Goal: Task Accomplishment & Management: Use online tool/utility

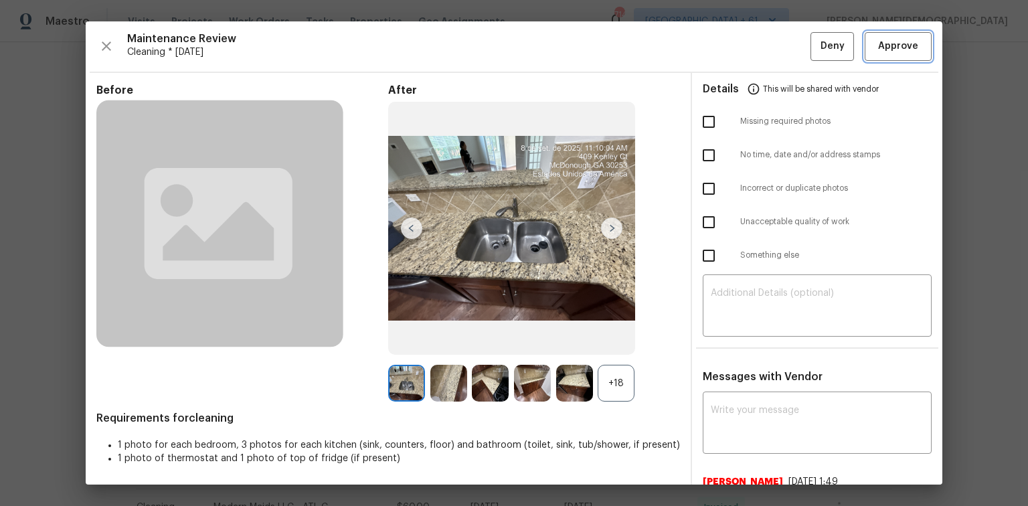
click at [875, 56] on button "Approve" at bounding box center [898, 46] width 67 height 29
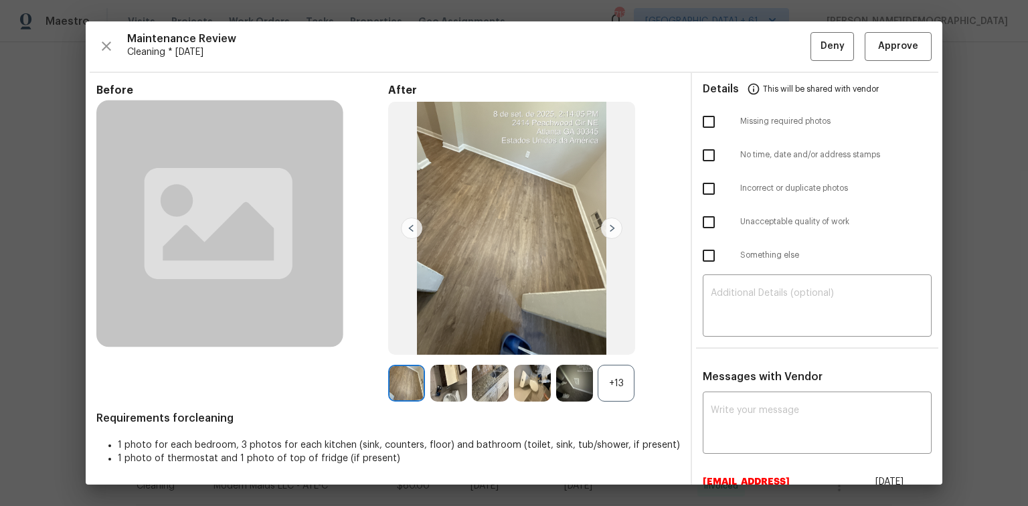
click at [882, 60] on div "Maintenance Review Cleaning * Mon, Sep 08 Deny Approve Before After +13 Require…" at bounding box center [514, 252] width 857 height 463
click at [869, 55] on button "Approve" at bounding box center [898, 46] width 67 height 29
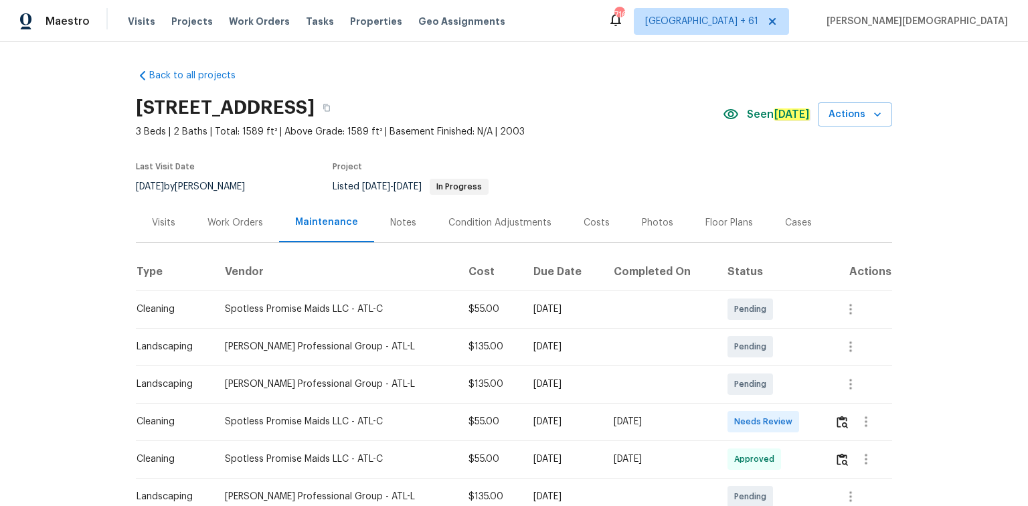
scroll to position [214, 0]
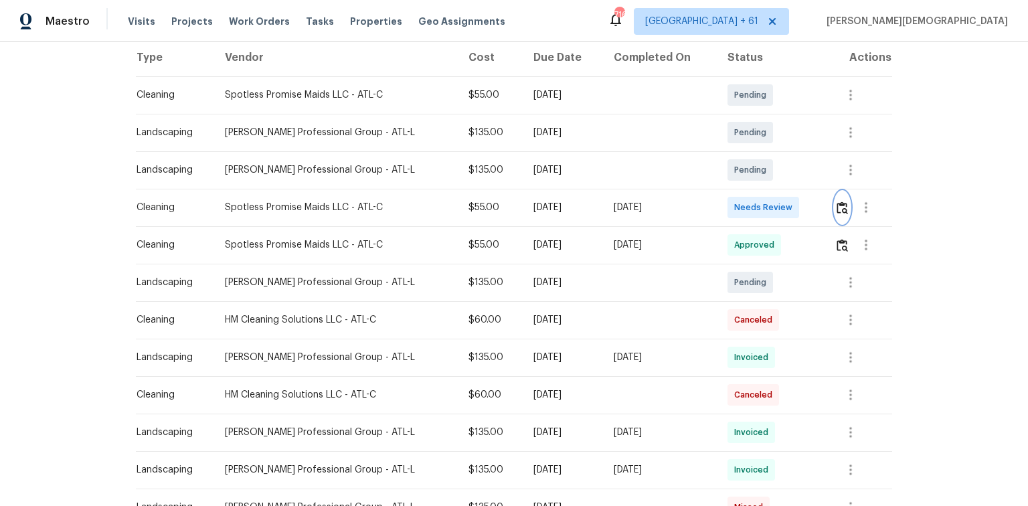
click at [837, 204] on img "button" at bounding box center [842, 207] width 11 height 13
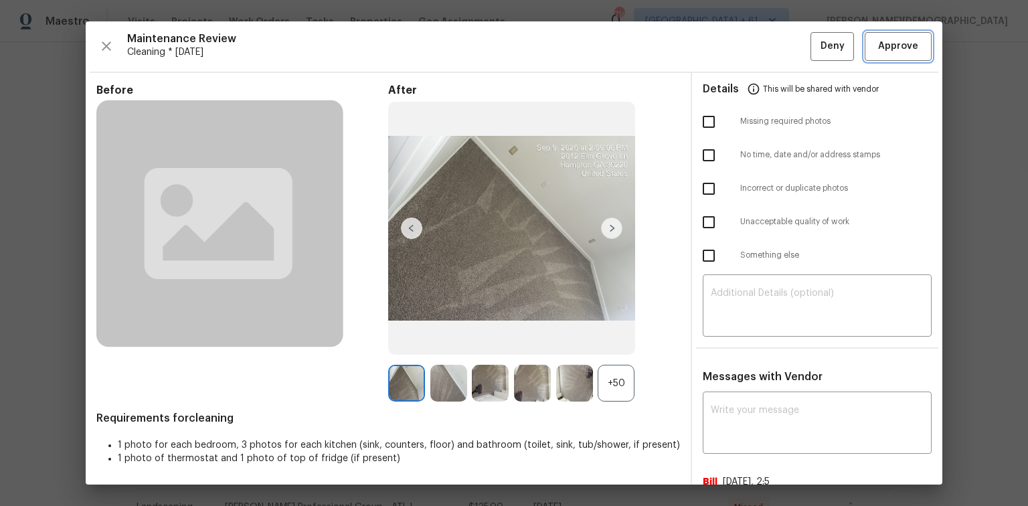
click at [866, 49] on button "Approve" at bounding box center [898, 46] width 67 height 29
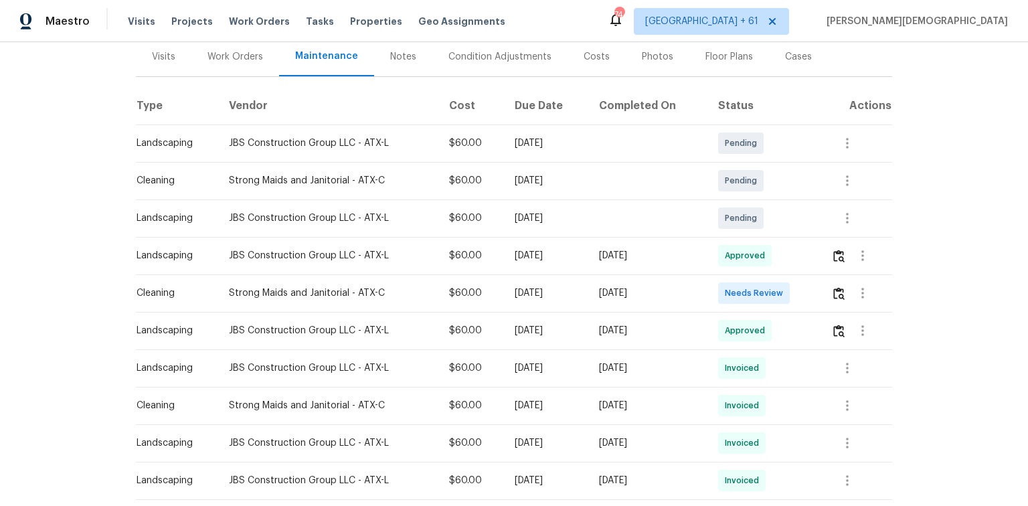
scroll to position [161, 0]
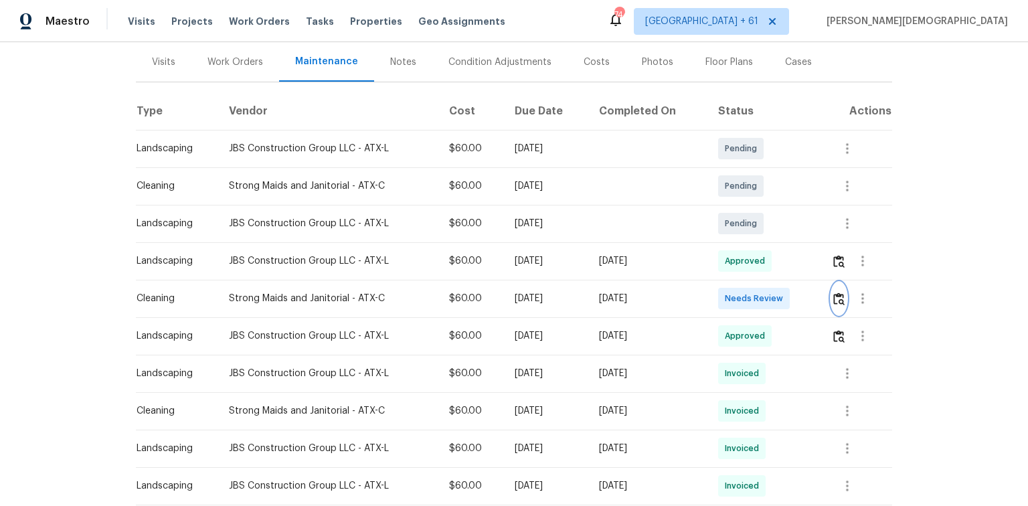
click at [845, 294] on button "button" at bounding box center [838, 298] width 15 height 32
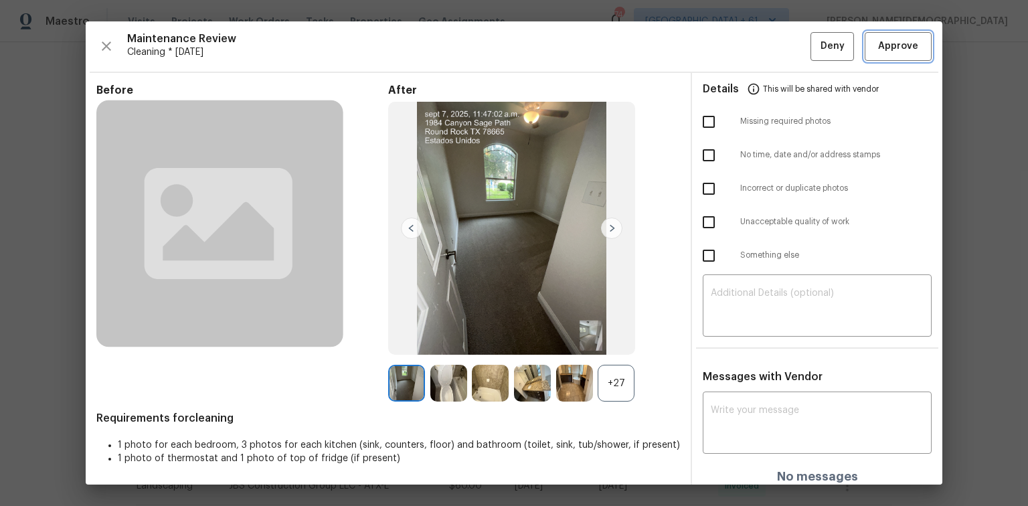
click at [887, 48] on span "Approve" at bounding box center [898, 46] width 40 height 17
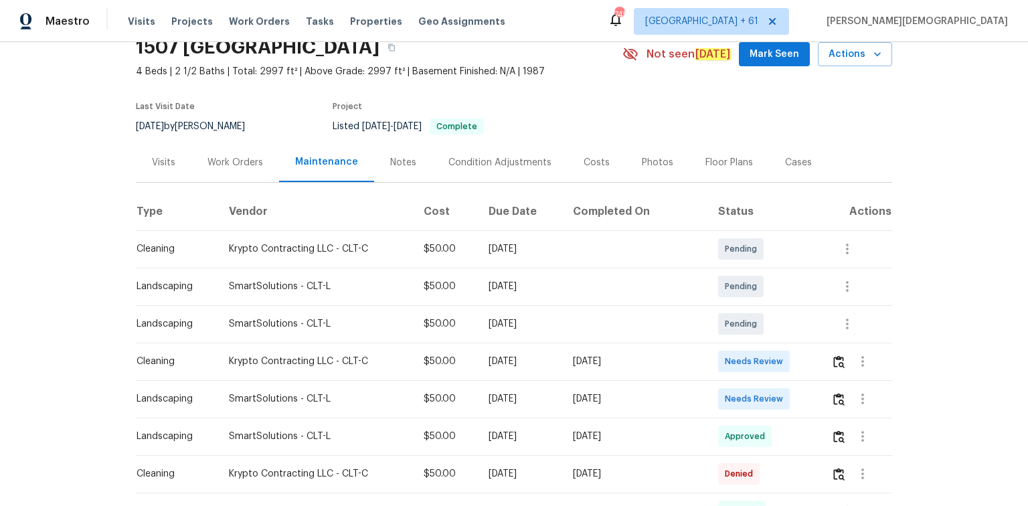
scroll to position [107, 0]
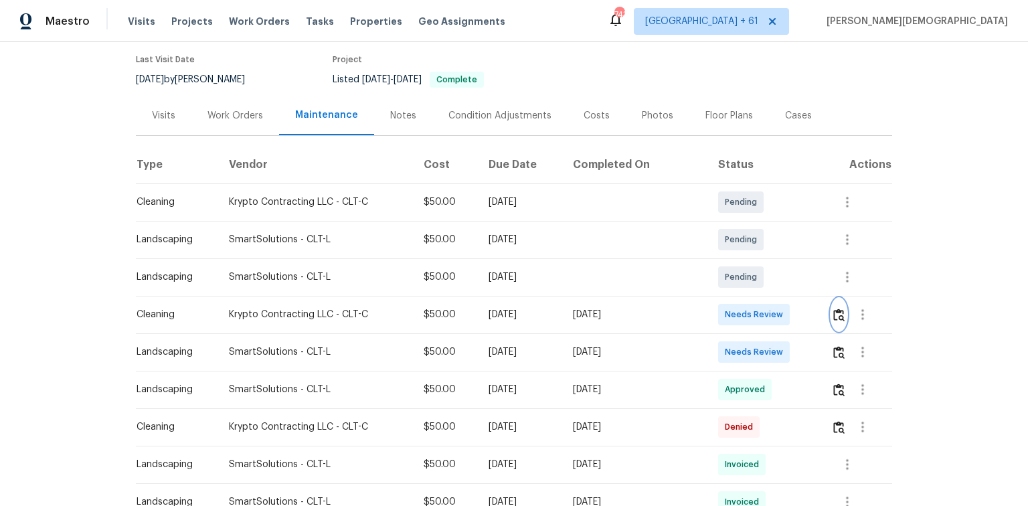
click at [731, 309] on img "button" at bounding box center [838, 315] width 11 height 13
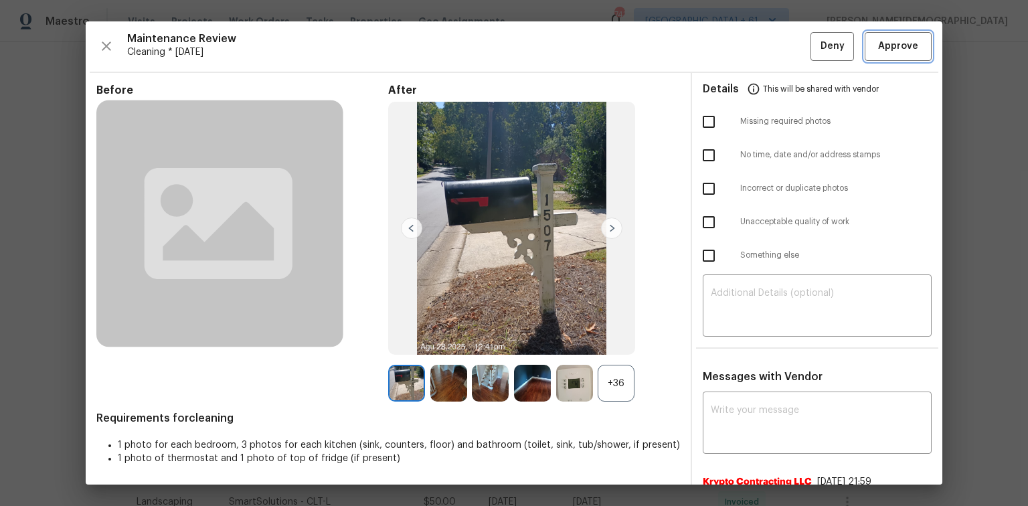
click at [731, 56] on button "Approve" at bounding box center [898, 46] width 67 height 29
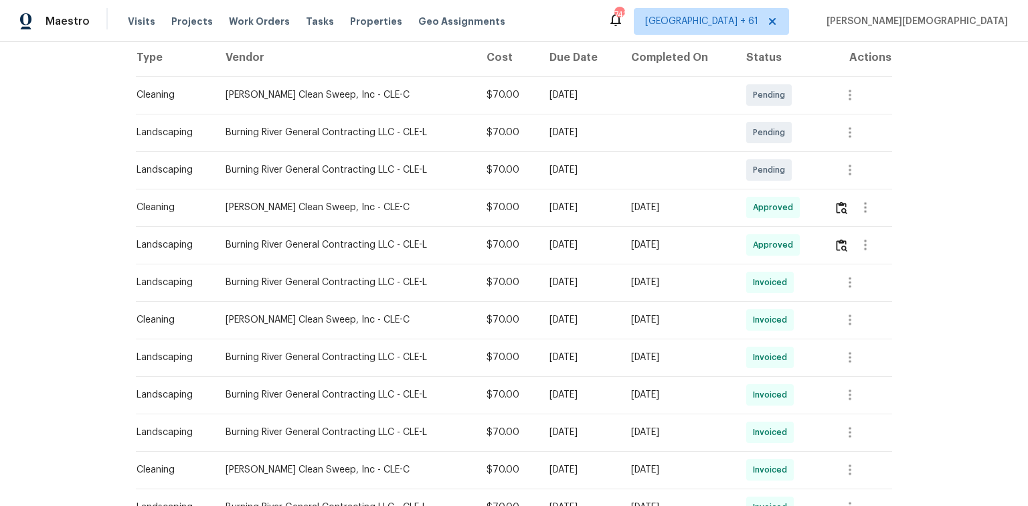
scroll to position [54, 0]
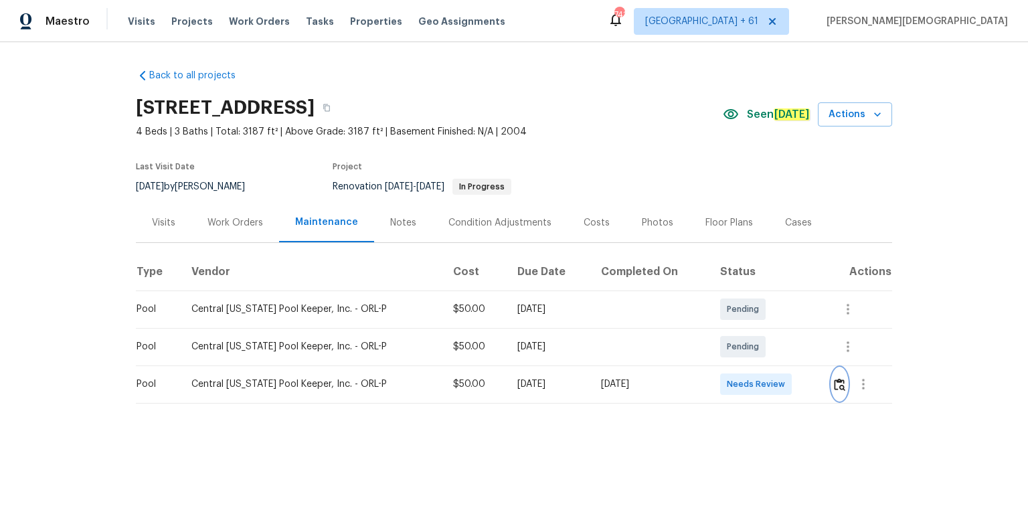
click at [731, 338] on img "button" at bounding box center [839, 384] width 11 height 13
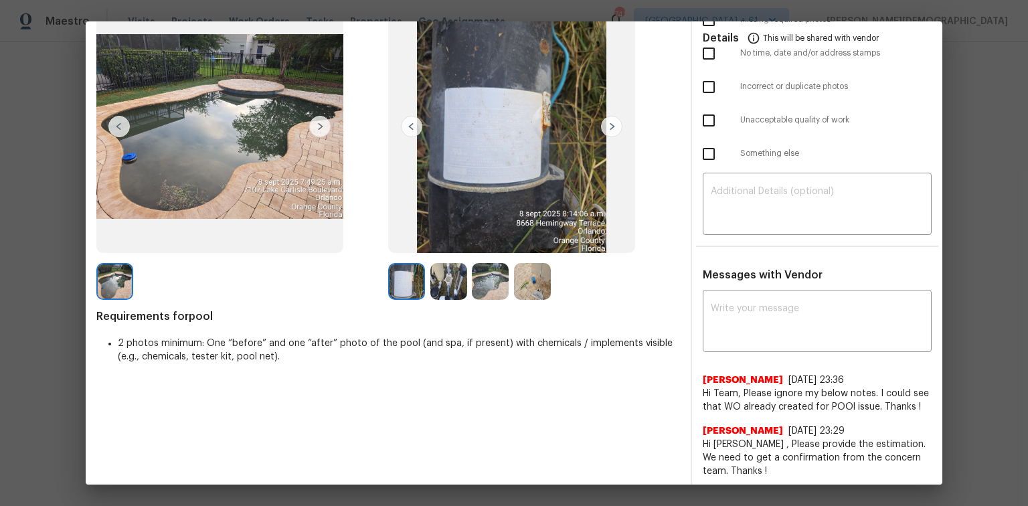
scroll to position [209, 0]
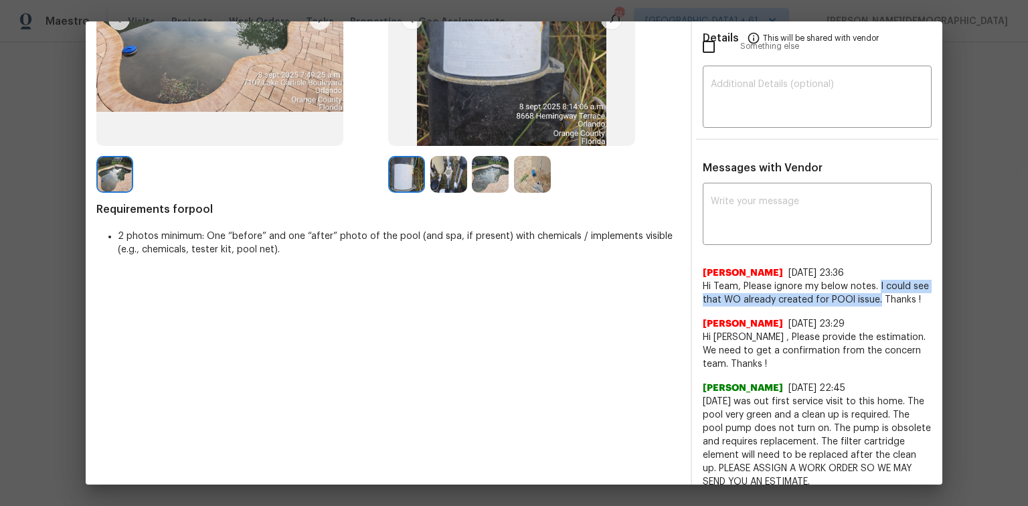
drag, startPoint x: 872, startPoint y: 274, endPoint x: 870, endPoint y: 283, distance: 9.6
click at [731, 283] on span "Hi Team, Please ignore my below notes. I could see that WO already created for …" at bounding box center [817, 293] width 229 height 27
copy span "I could see that WO already created for POOl issue."
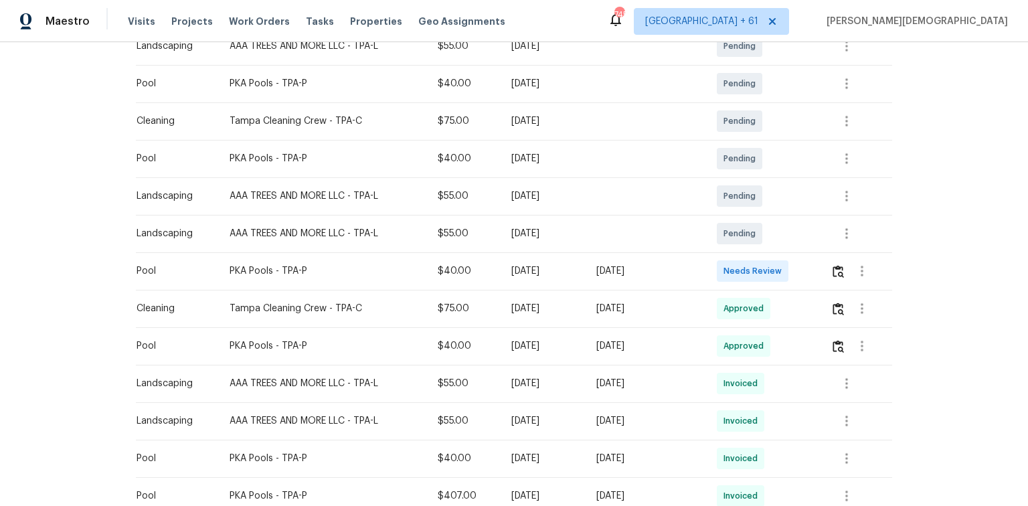
scroll to position [375, 0]
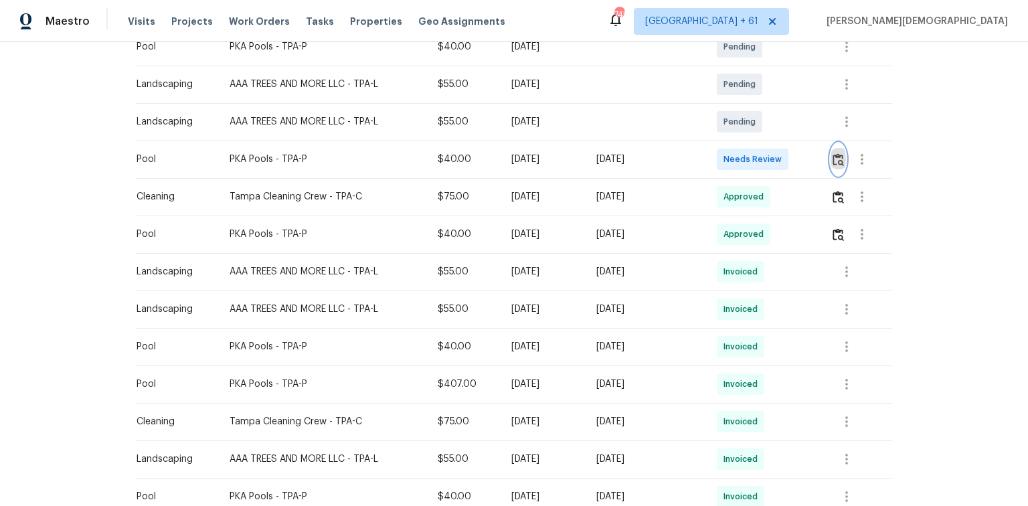
click at [731, 153] on img "button" at bounding box center [838, 159] width 11 height 13
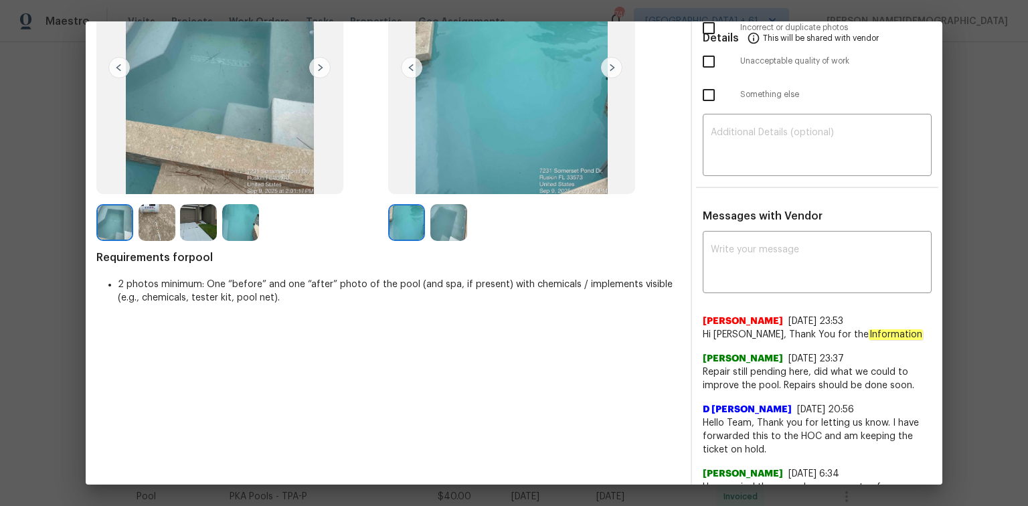
scroll to position [0, 0]
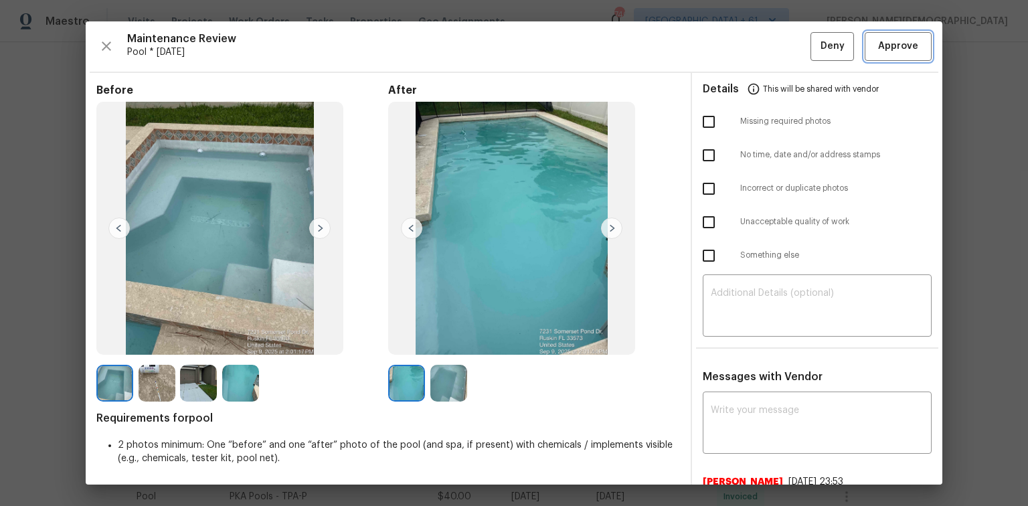
click at [731, 44] on span "Approve" at bounding box center [898, 46] width 40 height 17
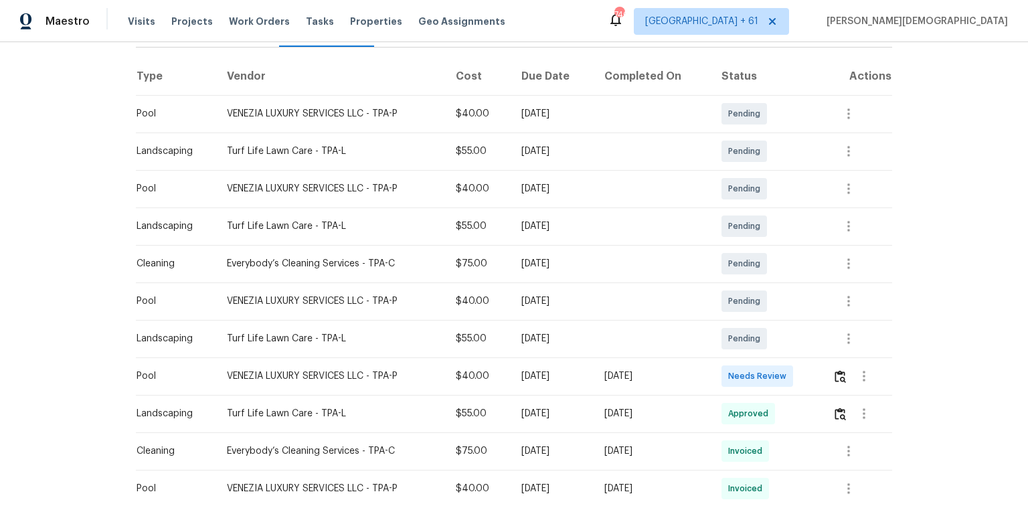
scroll to position [214, 0]
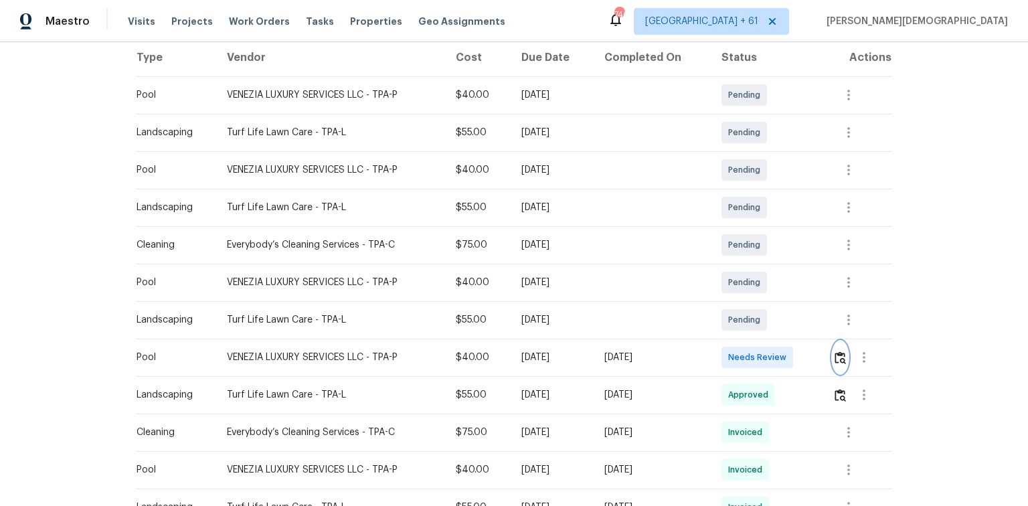
click at [731, 338] on img "button" at bounding box center [840, 357] width 11 height 13
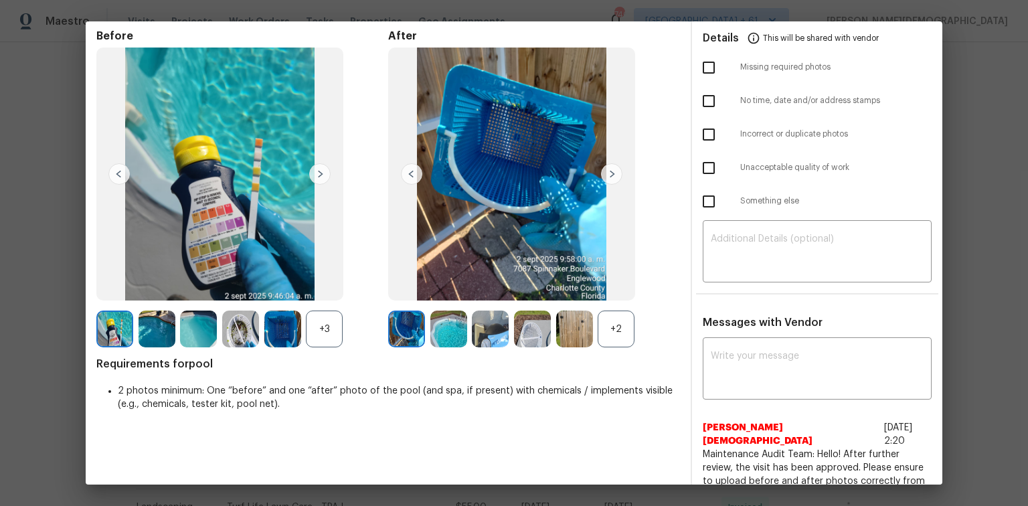
scroll to position [0, 0]
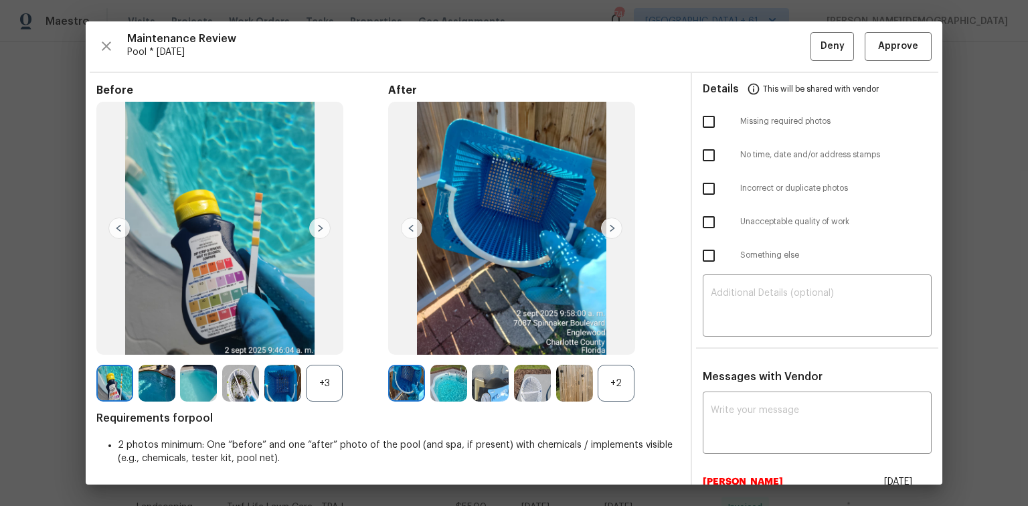
click at [731, 29] on div "Maintenance Review Pool * [DATE] Deny Approve Before +3 After +2 Requirements f…" at bounding box center [514, 252] width 857 height 463
click at [731, 43] on span "Approve" at bounding box center [898, 46] width 40 height 17
